Goal: Complete application form

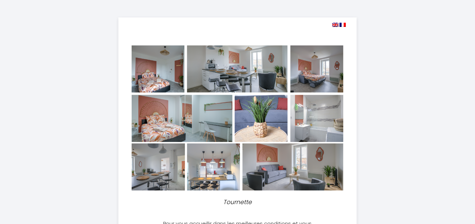
select select
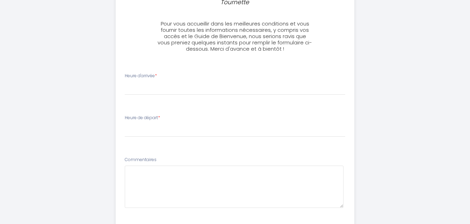
scroll to position [210, 0]
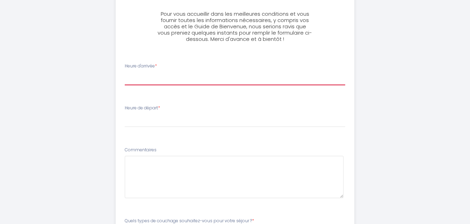
click at [155, 75] on select "14:00 14:30 15:00 15:30 16:00 16:30 17:00 17:30 18:00 18:30 19:00 19:30 20:00 2…" at bounding box center [235, 78] width 220 height 13
select select "16:30"
click at [125, 72] on select "14:00 14:30 15:00 15:30 16:00 16:30 17:00 17:30 18:00 18:30 19:00 19:30 20:00 2…" at bounding box center [235, 78] width 220 height 13
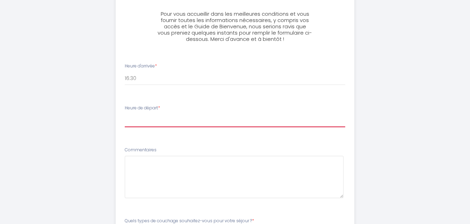
click at [137, 122] on select "00:00 00:30 01:00 01:30 02:00 02:30 03:00 03:30 04:00 04:30 05:00 05:30 06:00 0…" at bounding box center [235, 120] width 220 height 13
select select "10:00"
click at [125, 114] on select "00:00 00:30 01:00 01:30 02:00 02:30 03:00 03:30 04:00 04:30 05:00 05:30 06:00 0…" at bounding box center [235, 120] width 220 height 13
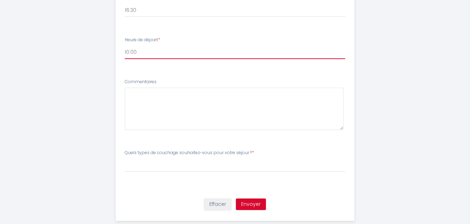
scroll to position [279, 0]
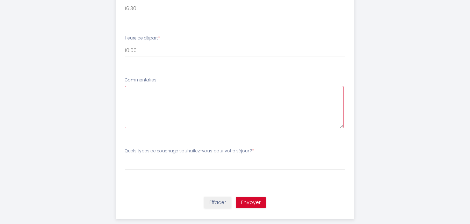
click at [141, 96] on textarea at bounding box center [234, 107] width 219 height 42
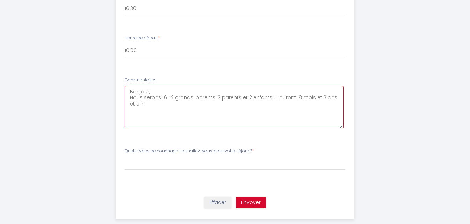
click at [267, 96] on textarea "Bonjour, Nous serons 6 : 2 grands-parents-2 parents et 2 enfants ui auront 18 m…" at bounding box center [234, 107] width 219 height 42
click at [269, 97] on textarea "Bonjour, Nous serons 6 : 2 grands-parents-2 parents et 2 enfants ui auront 18 m…" at bounding box center [234, 107] width 219 height 42
click at [276, 98] on textarea "Bonjour, Nous serons 6 : 2 grands-parents-2 parents et 2 enfants qddui auront 1…" at bounding box center [234, 107] width 219 height 42
click at [278, 98] on textarea "Bonjour, Nous serons 6 : 2 grands-parents-2 parents et 2 enfants qddui auront 1…" at bounding box center [234, 107] width 219 height 42
click at [138, 105] on textarea "Bonjour, Nous serons 6 : 2 grands-parents-2 parents et 2 enfants qui auront 18 …" at bounding box center [234, 107] width 219 height 42
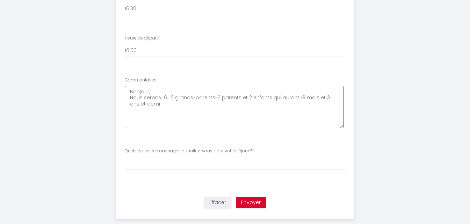
click at [150, 103] on textarea "Bonjour, Nous serons 6 : 2 grands-parents-2 parents et 2 enfants qui auront 18 …" at bounding box center [234, 107] width 219 height 42
click at [156, 108] on textarea "Bonjour, Nous serons 6 : 2 grands-parents-2 parents et 2 enfants qui auront 18 …" at bounding box center [234, 107] width 219 height 42
type textarea "Bonjour, Nous serons 6 : 2 grands-parents-2 parents et 2 enfants qui auront 18 …"
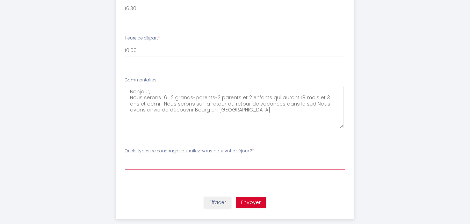
click at [193, 164] on select "[PERSON_NAME] types de couchage souhaitez-vous pour votre séjour ? 1 chambre av…" at bounding box center [235, 163] width 220 height 13
click at [125, 157] on select "[PERSON_NAME] types de couchage souhaitez-vous pour votre séjour ? 1 chambre av…" at bounding box center [235, 163] width 220 height 13
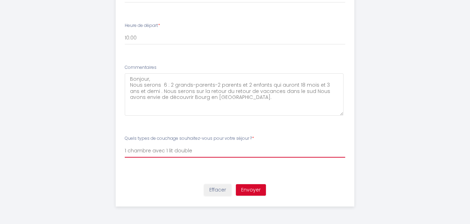
click at [223, 155] on select "[PERSON_NAME] types de couchage souhaitez-vous pour votre séjour ? 1 chambre av…" at bounding box center [235, 150] width 220 height 13
select select "Tous les couchages disponibles (3 lits)"
click at [125, 144] on select "[PERSON_NAME] types de couchage souhaitez-vous pour votre séjour ? 1 chambre av…" at bounding box center [235, 150] width 220 height 13
click at [251, 190] on button "Envoyer" at bounding box center [251, 190] width 30 height 12
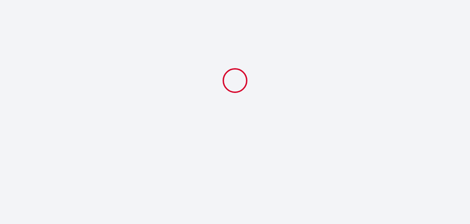
scroll to position [0, 0]
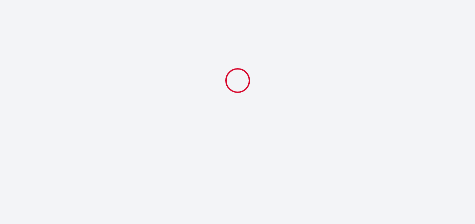
select select "16:30"
select select "10:00"
select select "Tous les couchages disponibles (3 lits)"
